Goal: Information Seeking & Learning: Learn about a topic

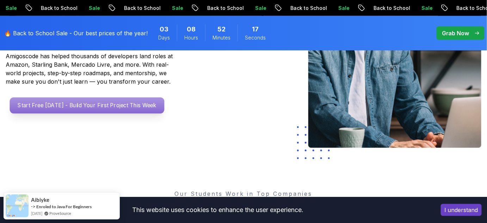
scroll to position [153, 0]
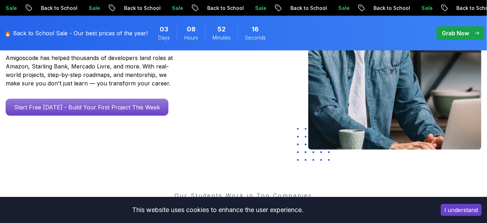
click at [87, 98] on div "Go From Learning to Hired: Master Java, Spring Boot & Cloud Skills That Get You…" at bounding box center [102, 42] width 192 height 148
click at [85, 115] on div "Go From Learning to Hired: Master Java, Spring Boot & Cloud Skills That Get You…" at bounding box center [101, 60] width 203 height 184
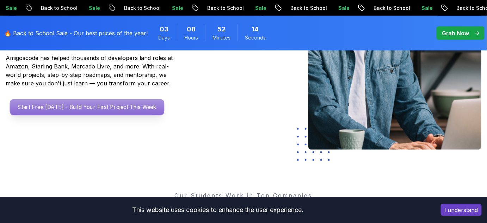
click at [87, 113] on p "Start Free [DATE] - Build Your First Project This Week" at bounding box center [87, 107] width 155 height 16
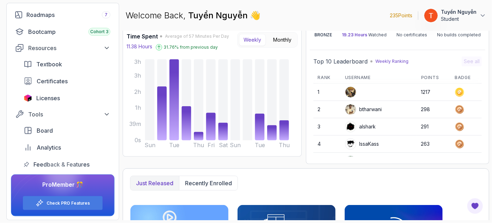
scroll to position [44, 0]
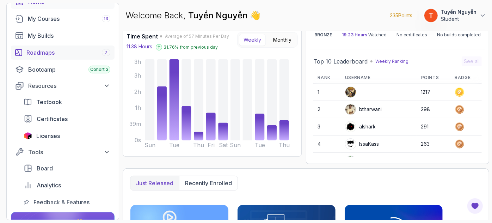
click at [59, 50] on div "Roadmaps 7" at bounding box center [68, 52] width 84 height 8
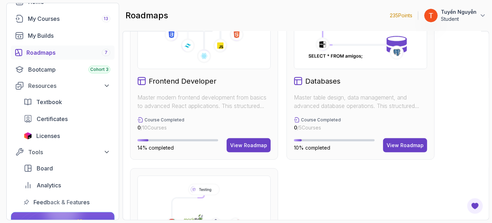
scroll to position [396, 0]
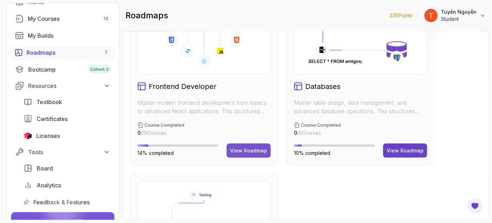
click at [245, 150] on div "View Roadmap" at bounding box center [248, 150] width 37 height 7
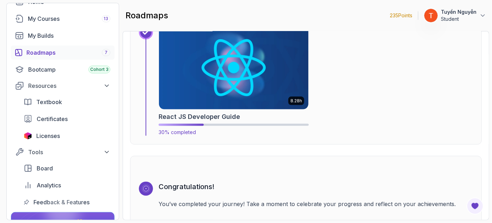
scroll to position [1799, 0]
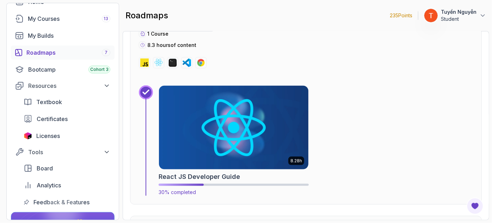
click at [218, 131] on img at bounding box center [233, 128] width 157 height 88
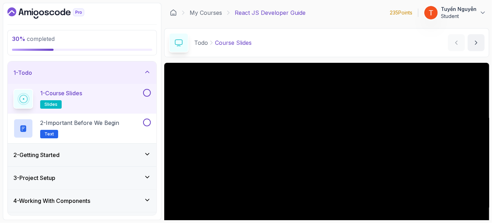
click at [116, 72] on div "1 - Todo" at bounding box center [82, 72] width 138 height 8
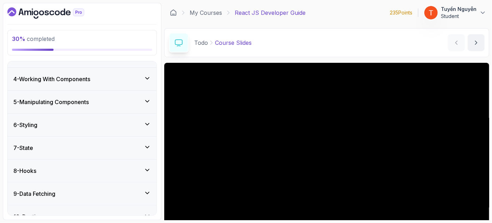
scroll to position [64, 0]
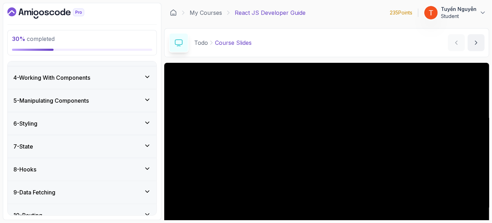
click at [67, 117] on div "6 - Styling" at bounding box center [82, 123] width 149 height 23
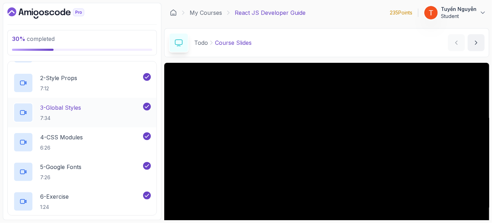
scroll to position [256, 0]
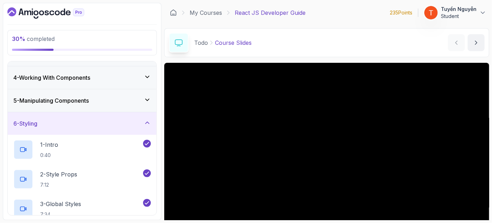
click at [71, 120] on div "6 - Styling" at bounding box center [82, 123] width 138 height 8
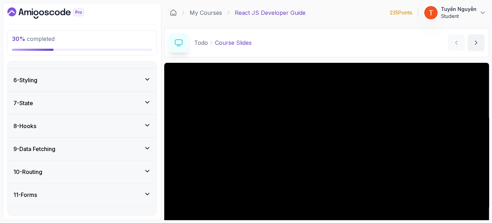
scroll to position [96, 0]
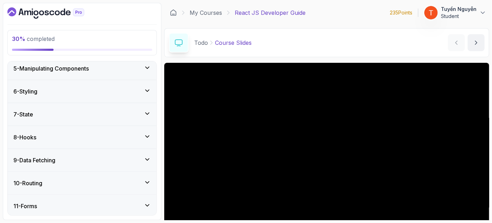
click at [72, 119] on div "7 - State" at bounding box center [82, 114] width 149 height 23
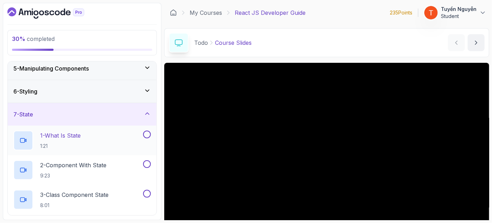
click at [73, 131] on p "1 - What Is State" at bounding box center [60, 135] width 41 height 8
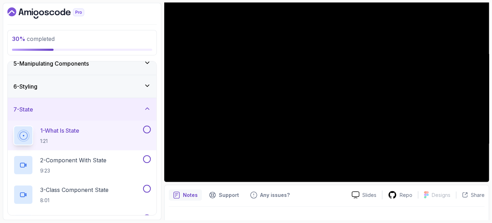
scroll to position [128, 0]
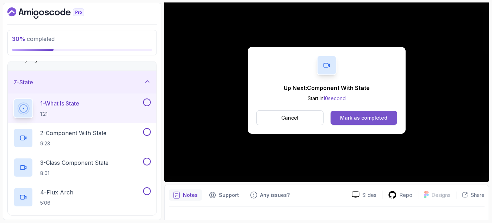
click at [379, 122] on button "Mark as completed" at bounding box center [364, 118] width 67 height 14
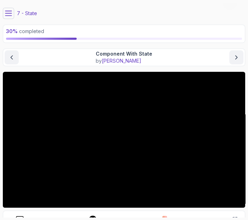
scroll to position [17, 0]
